Goal: Task Accomplishment & Management: Use online tool/utility

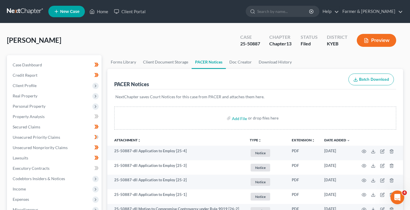
click at [17, 11] on link at bounding box center [25, 11] width 37 height 10
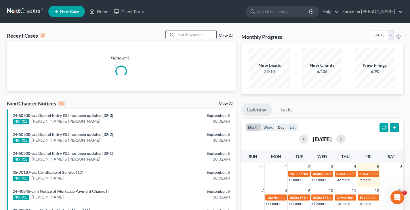
click at [193, 36] on input "search" at bounding box center [196, 35] width 40 height 8
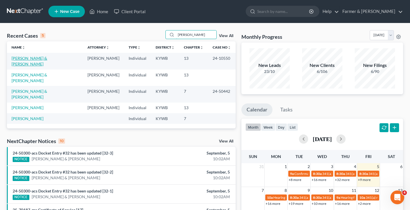
type input "goins"
click at [18, 57] on link "Goins, Victor & Eva" at bounding box center [30, 61] width 36 height 11
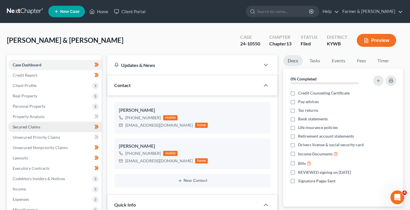
scroll to position [60, 0]
click at [31, 127] on span "Secured Claims" at bounding box center [27, 127] width 28 height 5
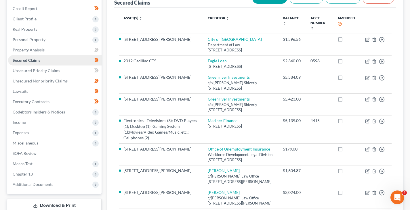
scroll to position [86, 0]
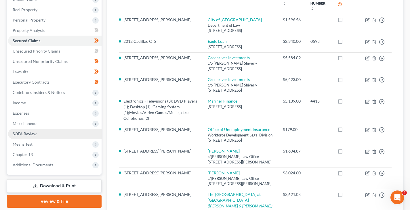
click at [29, 135] on span "SOFA Review" at bounding box center [25, 134] width 24 height 5
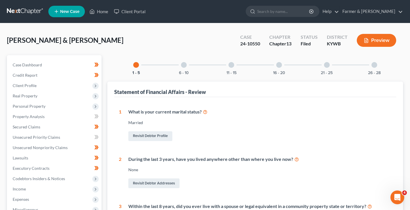
click at [190, 67] on div "6 - 10" at bounding box center [184, 65] width 20 height 20
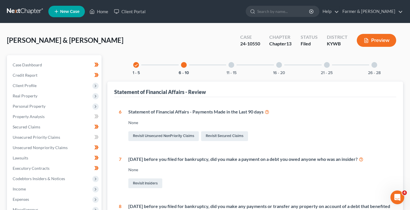
click at [233, 67] on div at bounding box center [231, 65] width 6 height 6
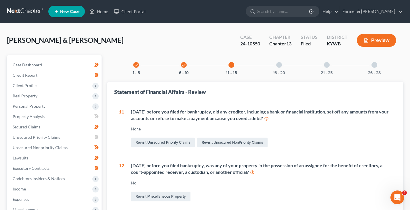
click at [190, 66] on div "check 6 - 10" at bounding box center [184, 65] width 20 height 20
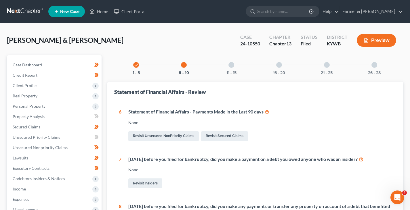
click at [16, 10] on link at bounding box center [25, 11] width 37 height 10
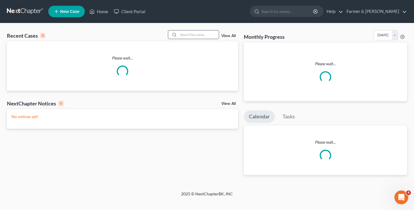
click at [190, 33] on input "search" at bounding box center [199, 35] width 40 height 8
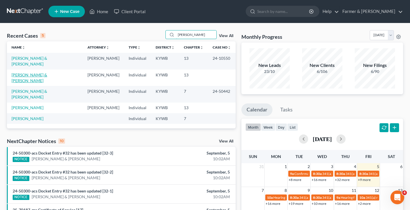
type input "[PERSON_NAME]"
click at [33, 73] on link "[PERSON_NAME] & [PERSON_NAME]" at bounding box center [30, 78] width 36 height 11
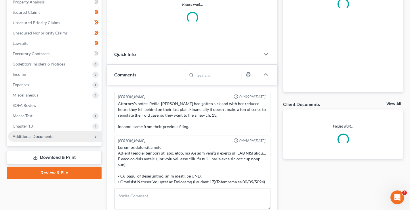
scroll to position [103, 0]
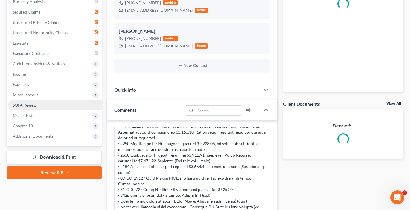
click at [36, 108] on link "SOFA Review" at bounding box center [55, 105] width 94 height 10
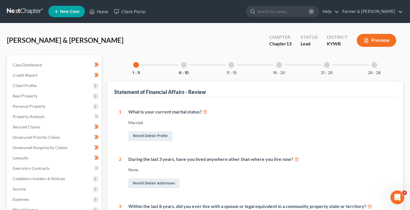
click at [184, 71] on button "6 - 10" at bounding box center [184, 73] width 10 height 4
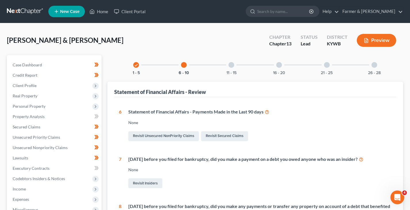
click at [228, 64] on div "11 - 15" at bounding box center [232, 65] width 20 height 20
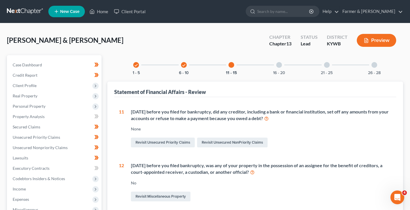
click at [281, 68] on div "16 - 20" at bounding box center [279, 65] width 20 height 20
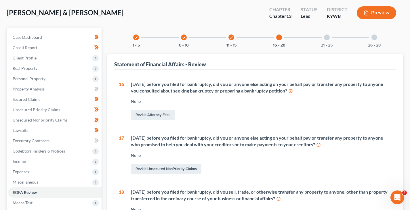
scroll to position [14, 0]
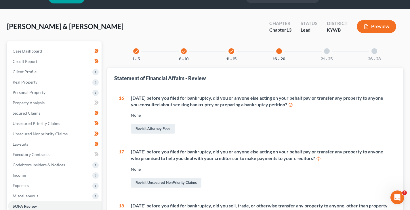
click at [332, 49] on div "21 - 25" at bounding box center [327, 51] width 20 height 20
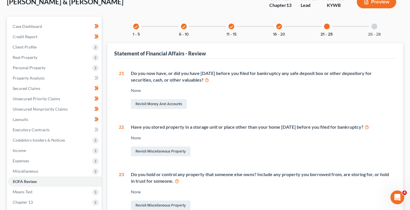
scroll to position [0, 0]
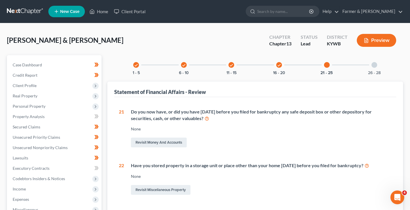
click at [373, 66] on div at bounding box center [375, 65] width 6 height 6
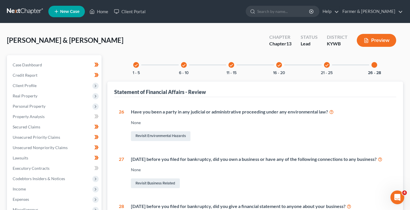
scroll to position [105, 0]
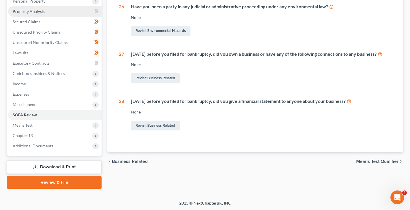
click at [41, 13] on span "Property Analysis" at bounding box center [29, 11] width 32 height 5
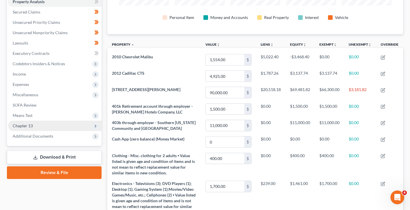
click at [23, 125] on span "Chapter 13" at bounding box center [23, 125] width 20 height 5
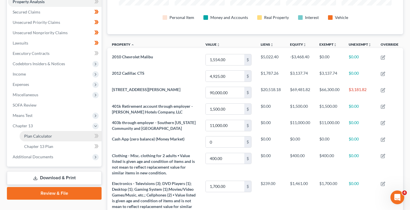
click at [48, 137] on span "Plan Calculator" at bounding box center [38, 136] width 28 height 5
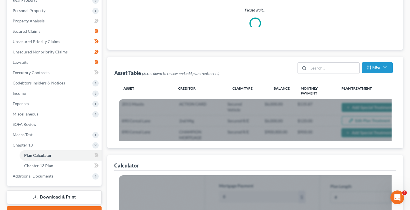
scroll to position [32, 0]
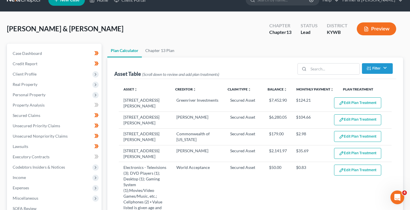
select select "59"
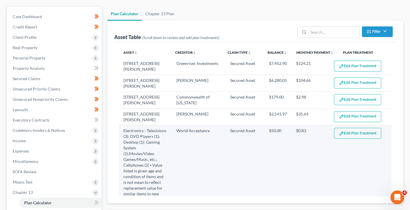
scroll to position [0, 0]
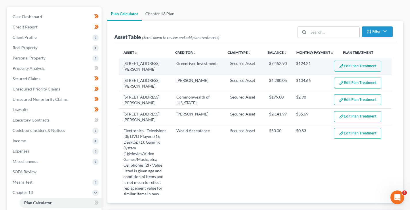
click at [349, 62] on button "Edit Plan Treatment" at bounding box center [357, 66] width 47 height 11
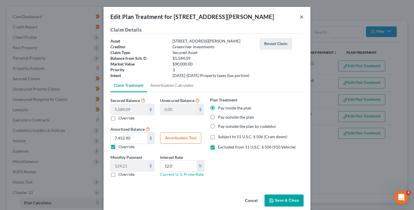
click at [300, 16] on button "×" at bounding box center [302, 16] width 4 height 7
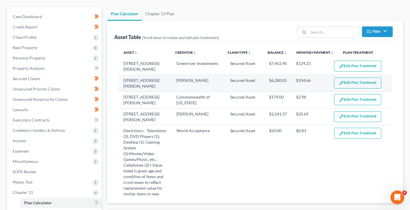
click at [365, 78] on button "Edit Plan Treatment" at bounding box center [357, 83] width 47 height 11
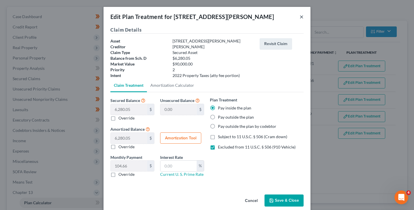
click at [301, 16] on button "×" at bounding box center [302, 16] width 4 height 7
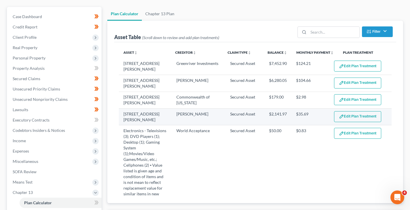
click at [353, 111] on button "Edit Plan Treatment" at bounding box center [357, 116] width 47 height 11
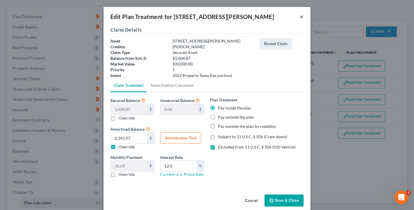
click at [300, 17] on button "×" at bounding box center [302, 16] width 4 height 7
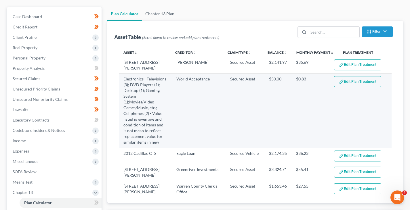
scroll to position [58, 0]
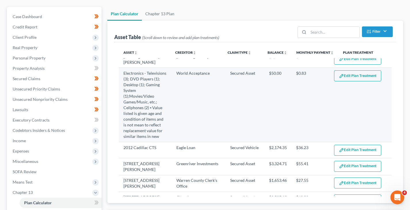
click at [351, 75] on button "Edit Plan Treatment" at bounding box center [357, 76] width 47 height 11
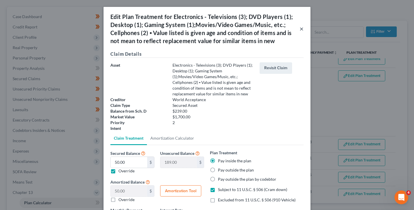
click at [300, 29] on button "×" at bounding box center [302, 28] width 4 height 7
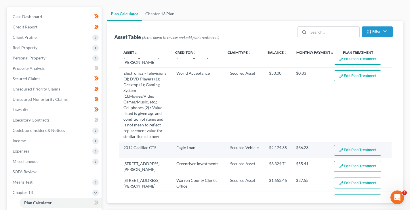
click at [353, 145] on button "Edit Plan Treatment" at bounding box center [357, 150] width 47 height 11
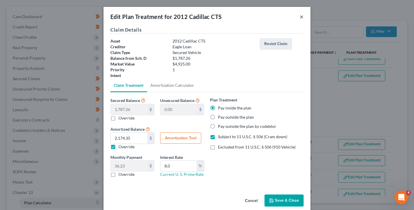
click at [301, 19] on button "×" at bounding box center [302, 16] width 4 height 7
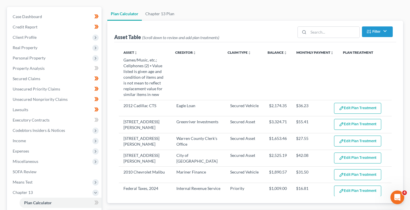
scroll to position [115, 0]
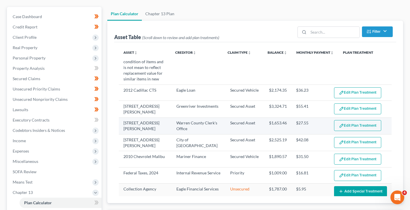
click at [358, 122] on button "Edit Plan Treatment" at bounding box center [357, 125] width 47 height 11
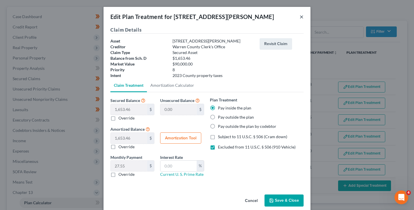
click at [300, 17] on button "×" at bounding box center [302, 16] width 4 height 7
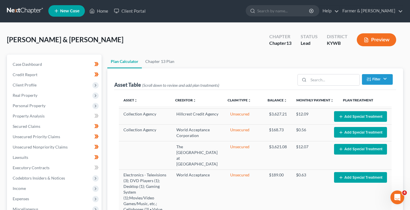
scroll to position [0, 0]
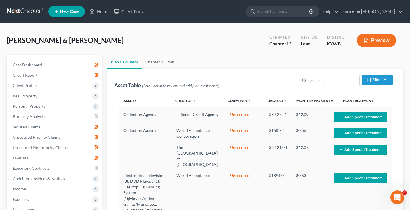
click at [31, 9] on link at bounding box center [25, 11] width 37 height 10
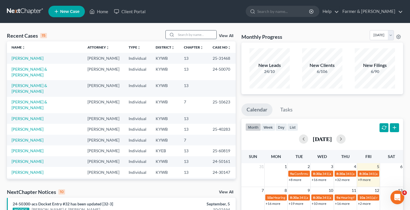
click at [191, 36] on input "search" at bounding box center [196, 35] width 40 height 8
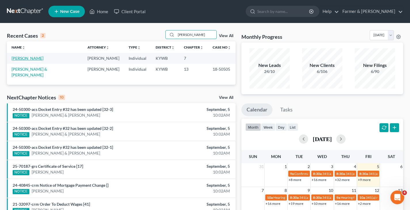
type input "matthew green"
click at [27, 59] on link "Green, Matthew" at bounding box center [28, 58] width 32 height 5
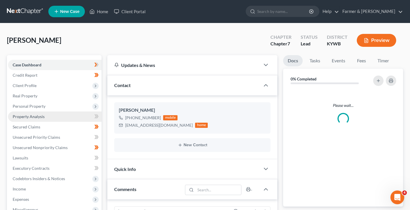
scroll to position [51, 0]
click at [37, 121] on link "Property Analysis" at bounding box center [55, 117] width 94 height 10
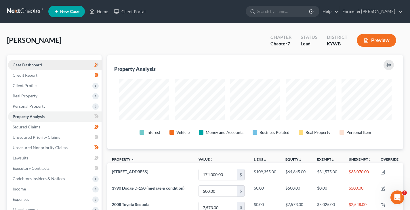
click at [35, 66] on span "Case Dashboard" at bounding box center [27, 64] width 29 height 5
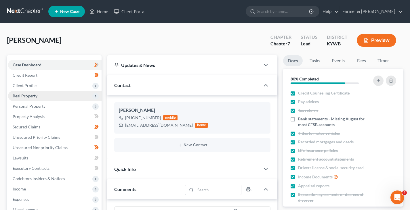
scroll to position [51, 0]
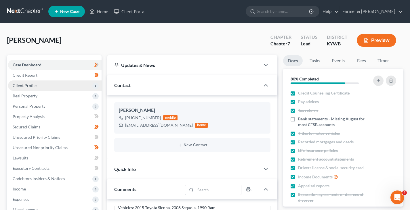
click at [32, 86] on span "Client Profile" at bounding box center [25, 85] width 24 height 5
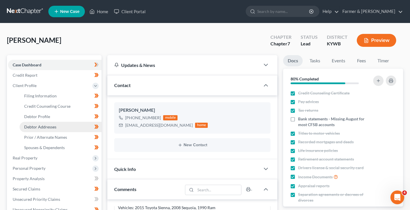
click at [41, 126] on span "Debtor Addresses" at bounding box center [40, 127] width 32 height 5
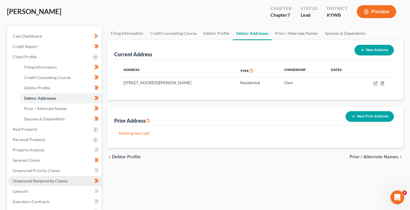
scroll to position [115, 0]
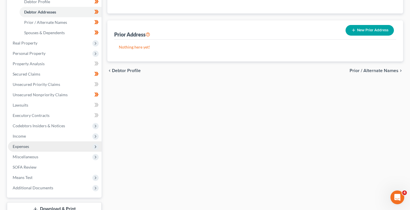
click at [29, 137] on span "Income" at bounding box center [55, 136] width 94 height 10
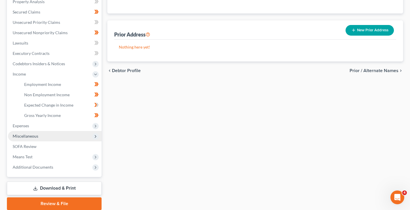
click at [35, 148] on ul "Case Dashboard Payments Invoices Payments Payments Credit Report Client Profile" at bounding box center [55, 59] width 94 height 228
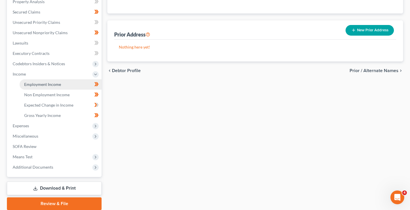
click at [48, 85] on span "Employment Income" at bounding box center [42, 84] width 37 height 5
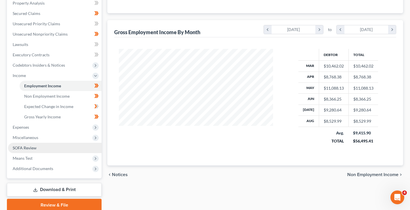
scroll to position [115, 0]
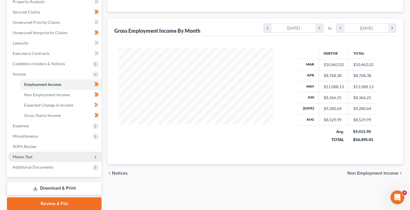
click at [26, 155] on span "Means Test" at bounding box center [23, 157] width 20 height 5
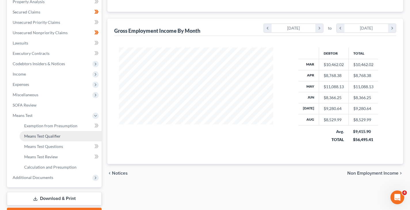
click at [52, 137] on span "Means Test Qualifier" at bounding box center [42, 136] width 37 height 5
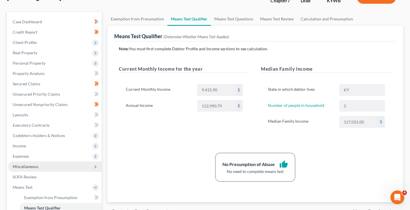
scroll to position [58, 0]
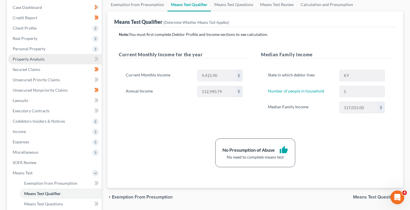
click at [26, 62] on link "Property Analysis" at bounding box center [55, 59] width 94 height 10
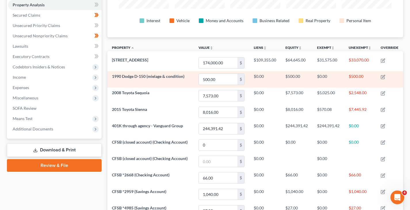
scroll to position [115, 0]
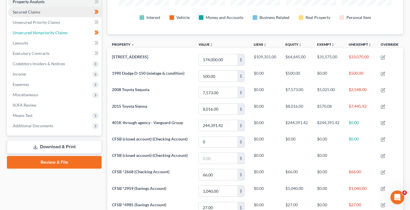
drag, startPoint x: 39, startPoint y: 33, endPoint x: 41, endPoint y: 36, distance: 3.4
click at [39, 33] on span "Unsecured Nonpriority Claims" at bounding box center [40, 32] width 55 height 5
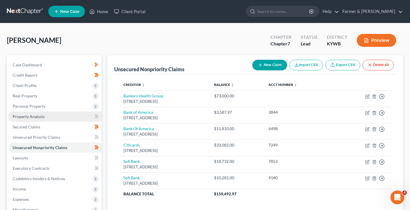
click at [36, 116] on span "Property Analysis" at bounding box center [29, 116] width 32 height 5
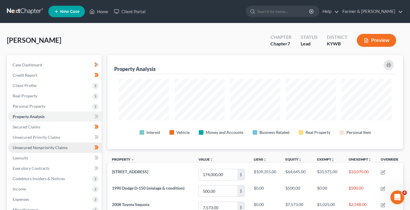
click at [48, 148] on span "Unsecured Nonpriority Claims" at bounding box center [40, 147] width 55 height 5
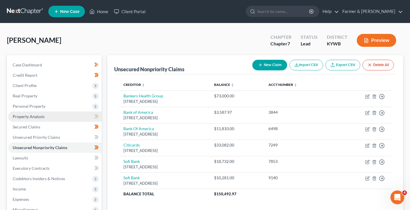
click at [32, 119] on link "Property Analysis" at bounding box center [55, 117] width 94 height 10
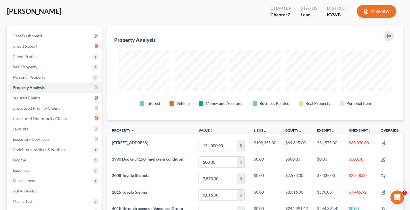
scroll to position [29, 0]
click at [38, 117] on span "Unsecured Nonpriority Claims" at bounding box center [40, 119] width 55 height 5
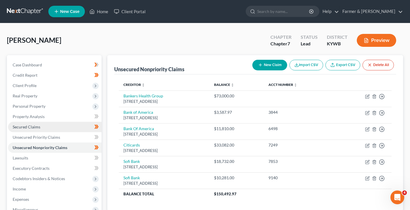
click at [30, 128] on span "Secured Claims" at bounding box center [27, 127] width 28 height 5
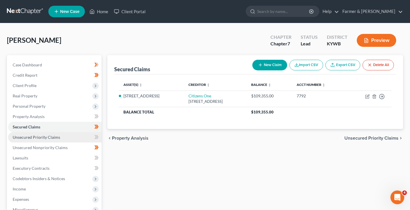
click at [31, 135] on span "Unsecured Priority Claims" at bounding box center [36, 137] width 47 height 5
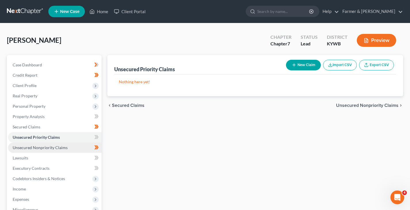
click at [37, 145] on span "Unsecured Nonpriority Claims" at bounding box center [40, 147] width 55 height 5
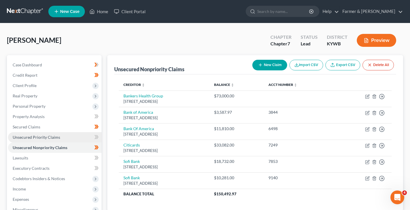
click at [35, 133] on link "Unsecured Priority Claims" at bounding box center [55, 137] width 94 height 10
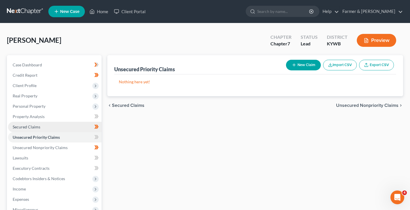
click at [32, 128] on span "Secured Claims" at bounding box center [27, 127] width 28 height 5
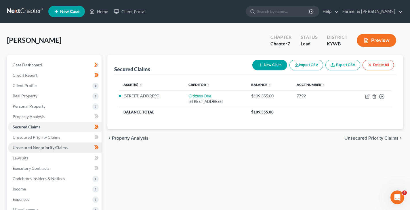
click at [35, 148] on span "Unsecured Nonpriority Claims" at bounding box center [40, 147] width 55 height 5
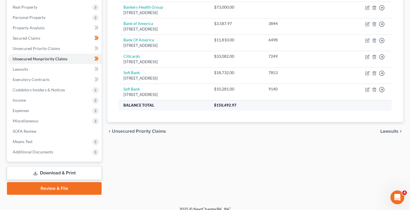
scroll to position [95, 0]
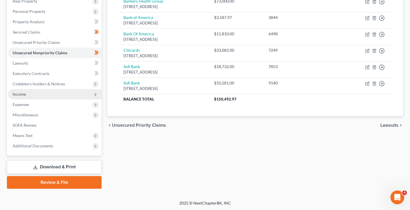
click at [25, 92] on span "Income" at bounding box center [19, 94] width 13 height 5
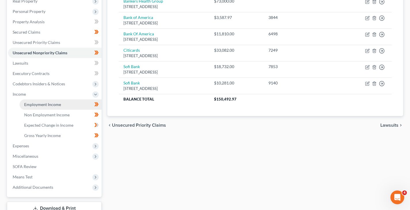
click at [29, 103] on span "Employment Income" at bounding box center [42, 104] width 37 height 5
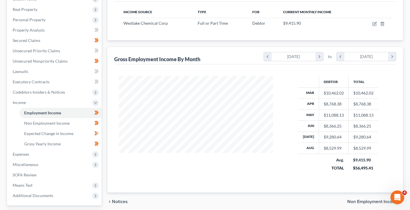
scroll to position [115, 0]
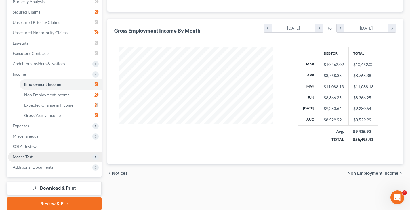
click at [28, 153] on span "Means Test" at bounding box center [55, 157] width 94 height 10
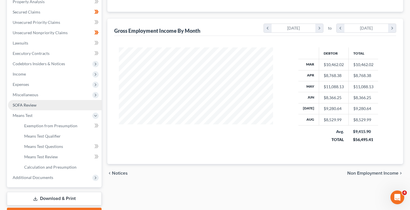
click at [26, 105] on span "SOFA Review" at bounding box center [25, 105] width 24 height 5
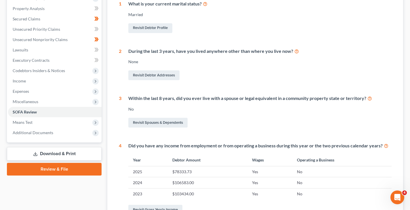
scroll to position [21, 0]
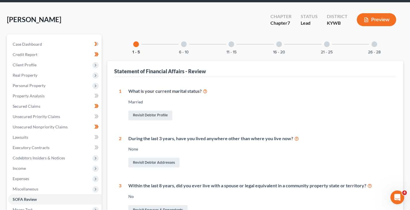
click at [187, 45] on div "6 - 10" at bounding box center [184, 45] width 20 height 20
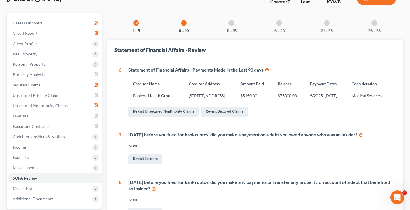
scroll to position [23, 0]
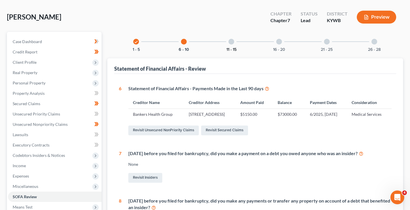
click at [233, 51] on button "11 - 15" at bounding box center [231, 50] width 10 height 4
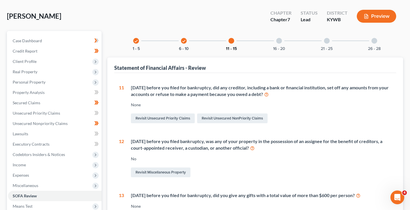
scroll to position [0, 0]
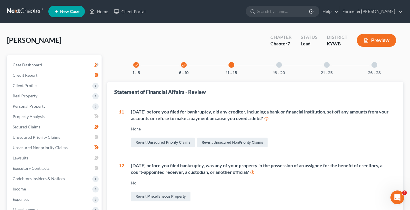
click at [189, 70] on div "check 6 - 10" at bounding box center [184, 65] width 20 height 20
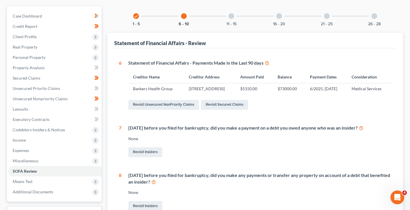
scroll to position [23, 0]
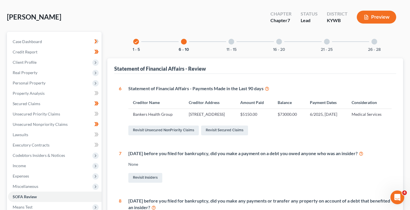
click at [283, 46] on div "16 - 20" at bounding box center [279, 42] width 20 height 20
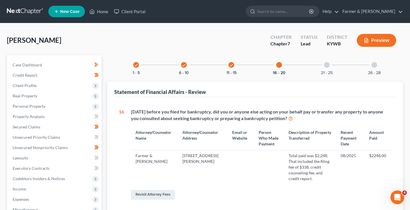
scroll to position [0, 0]
click at [184, 68] on div "check 6 - 10" at bounding box center [184, 65] width 20 height 20
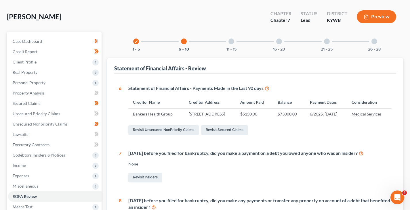
scroll to position [23, 0]
click at [230, 45] on div "11 - 15" at bounding box center [232, 42] width 20 height 20
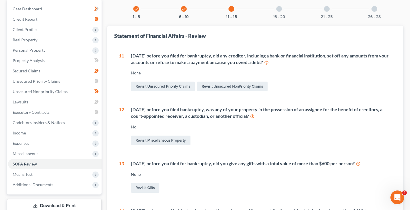
scroll to position [36, 0]
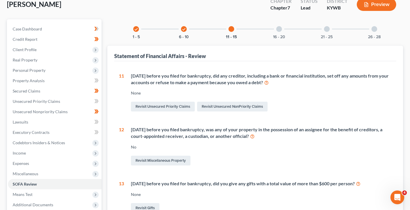
click at [281, 29] on div at bounding box center [279, 29] width 6 height 6
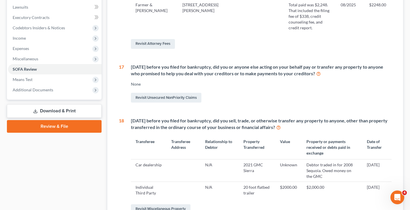
scroll to position [65, 0]
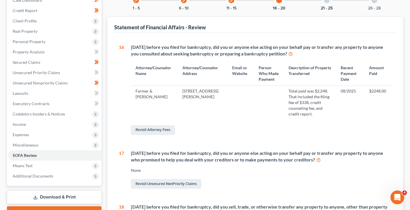
click at [327, 7] on button "21 - 25" at bounding box center [327, 8] width 12 height 4
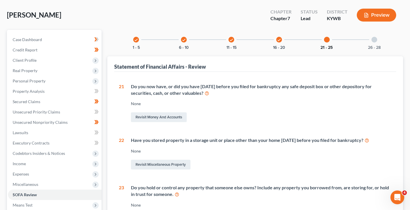
scroll to position [0, 0]
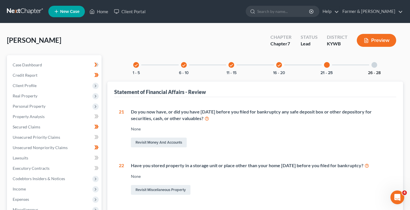
click at [371, 71] on button "26 - 28" at bounding box center [374, 73] width 13 height 4
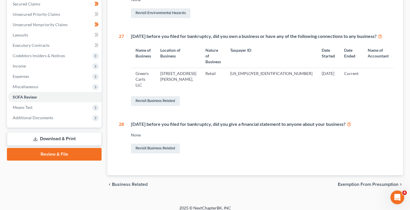
scroll to position [37, 0]
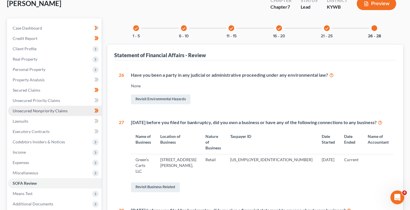
click at [31, 111] on span "Unsecured Nonpriority Claims" at bounding box center [40, 110] width 55 height 5
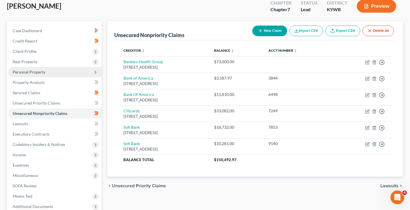
scroll to position [58, 0]
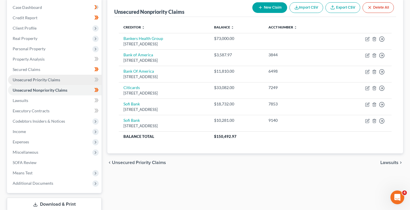
click at [50, 80] on span "Unsecured Priority Claims" at bounding box center [36, 79] width 47 height 5
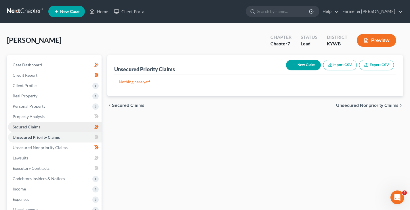
click at [31, 127] on span "Secured Claims" at bounding box center [27, 127] width 28 height 5
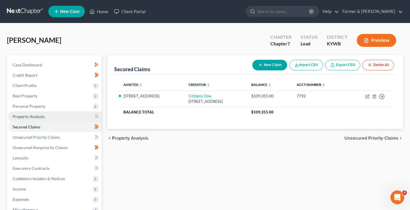
click at [38, 115] on span "Property Analysis" at bounding box center [29, 116] width 32 height 5
